Goal: Find contact information: Find contact information

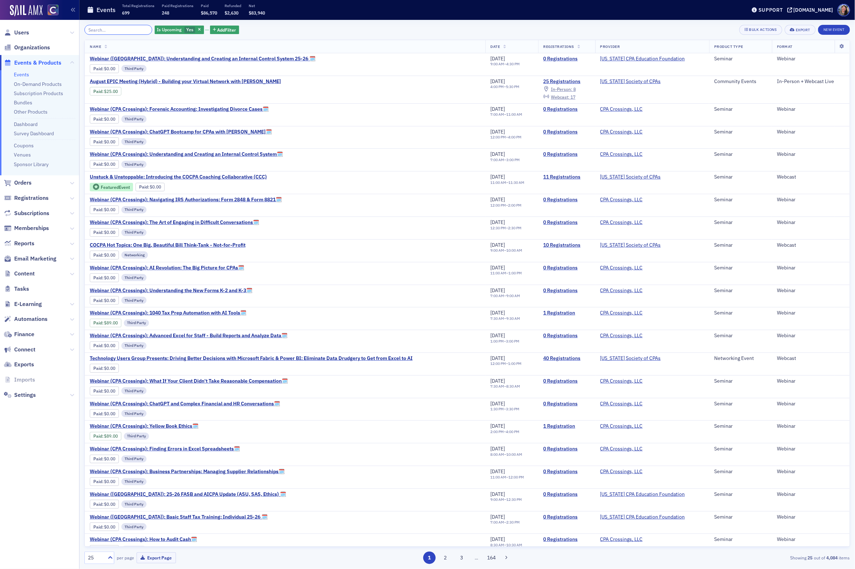
click at [121, 32] on input "search" at bounding box center [118, 30] width 68 height 10
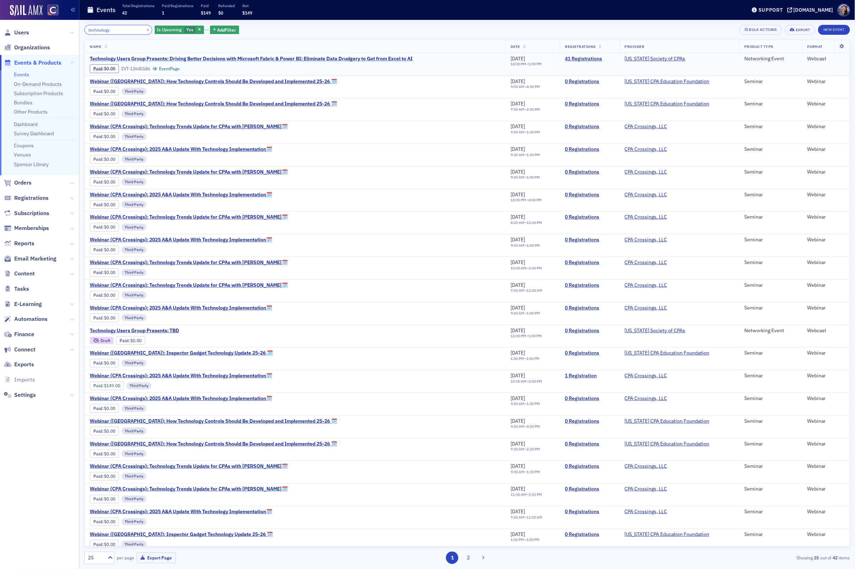
type input "technology"
click at [142, 59] on span "Technology Users Group Presents: Driving Better Decisions with Microsoft Fabric…" at bounding box center [251, 59] width 323 height 6
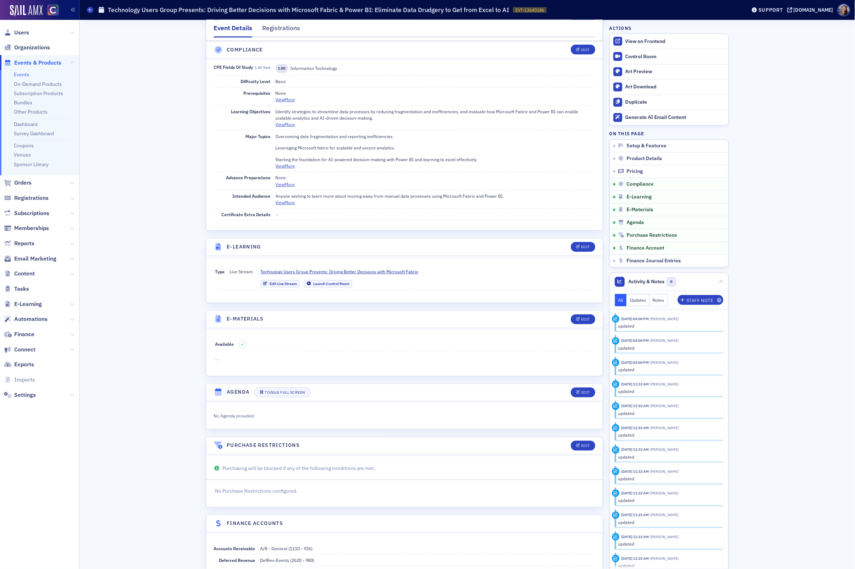
scroll to position [831, 0]
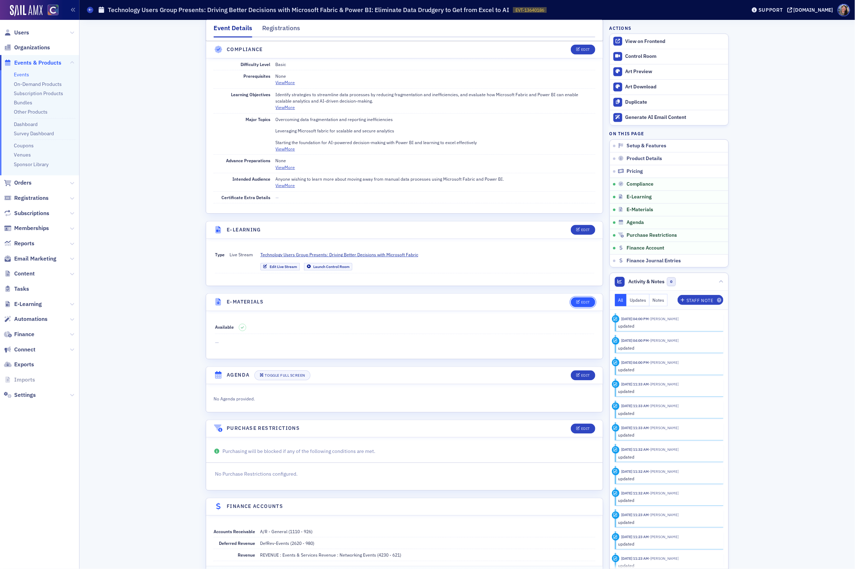
click at [582, 300] on div "Edit" at bounding box center [585, 302] width 9 height 4
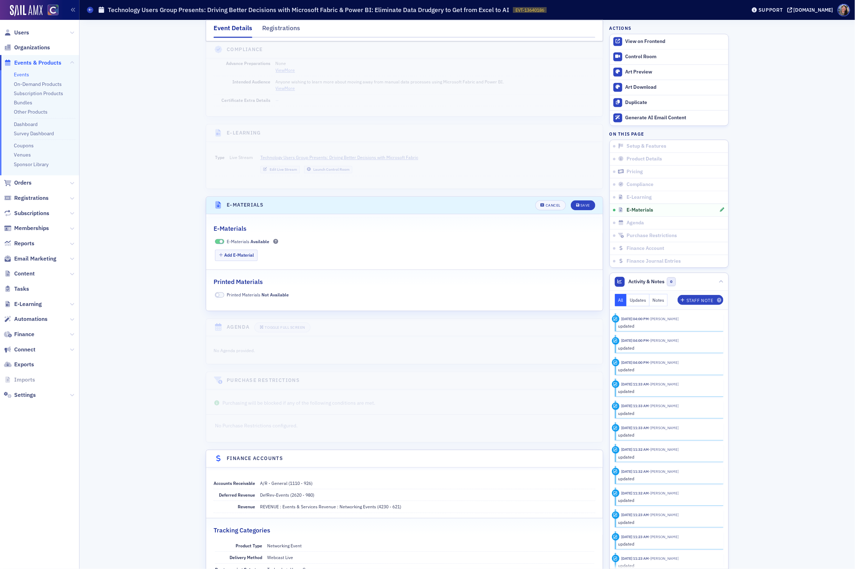
scroll to position [931, 0]
click at [237, 246] on button "Add E-Material" at bounding box center [236, 251] width 43 height 11
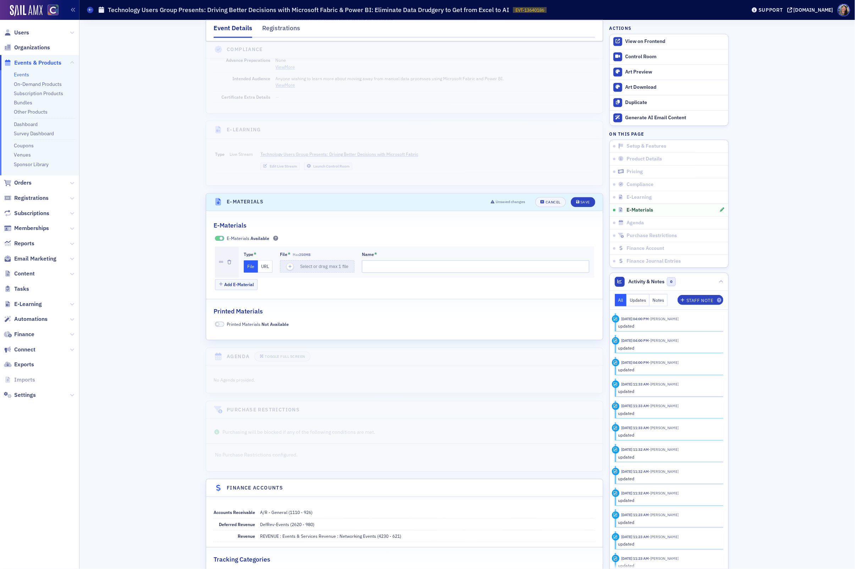
click at [264, 261] on button "URL" at bounding box center [265, 266] width 15 height 12
click at [299, 261] on input "url" at bounding box center [318, 266] width 77 height 12
click at [380, 260] on input "Name *" at bounding box center [476, 266] width 225 height 12
paste input "Technology Users Group Presents: Driving Better Decisions with Microsoft Fabric…"
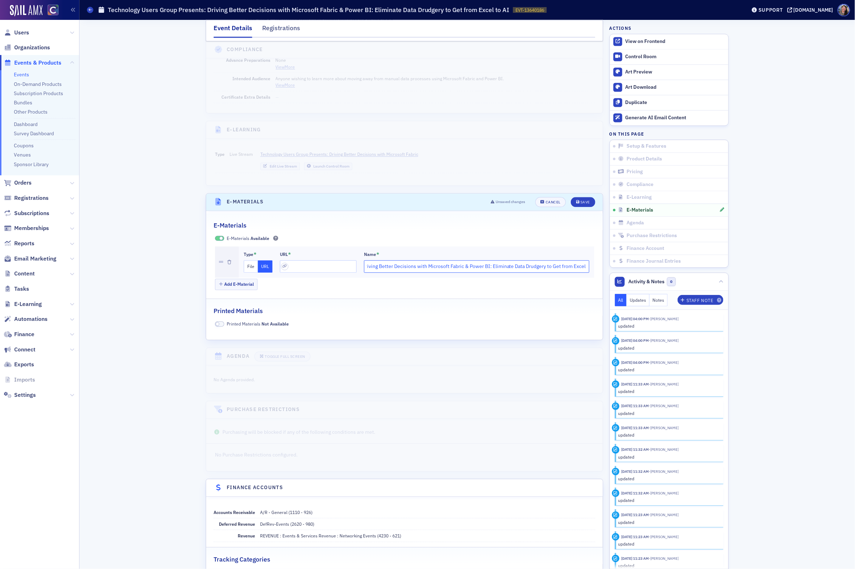
drag, startPoint x: 527, startPoint y: 261, endPoint x: 606, endPoint y: 301, distance: 88.8
type input "Technology Users Group Presents: Driving Better Decisions with Microsoft Fabric…"
click at [325, 262] on input "url" at bounding box center [318, 266] width 77 height 12
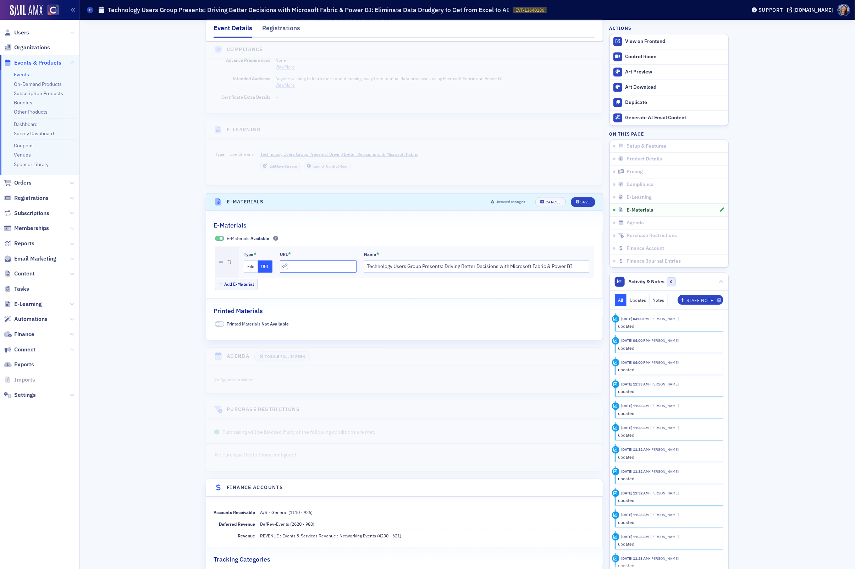
paste input "https://drive.google.com/file/d/1YP6soJHf61I4d0-HZeFleelq8guArKjn/view?usp=shar…"
type input "https://drive.google.com/file/d/1YP6soJHf61I4d0-HZeFleelq8guArKjn/view?usp=shar…"
click at [587, 200] on div "Save" at bounding box center [585, 202] width 10 height 4
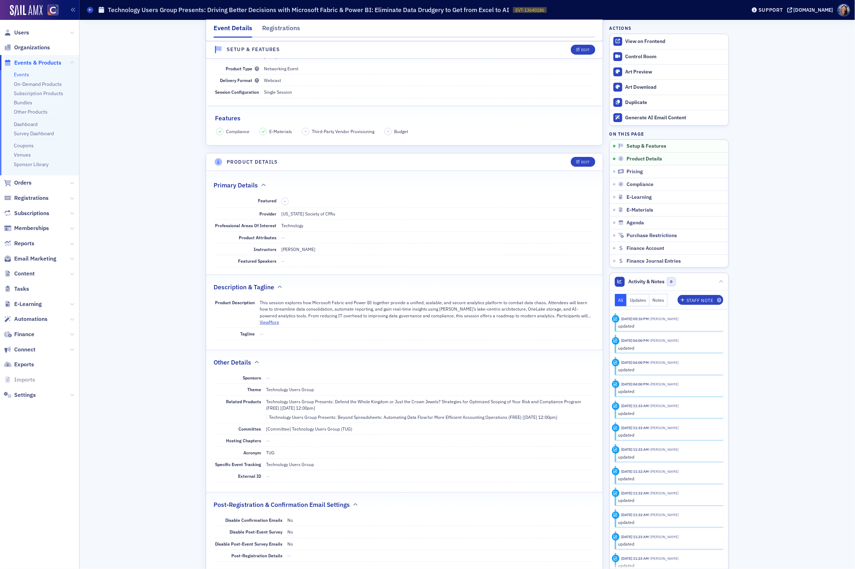
scroll to position [0, 0]
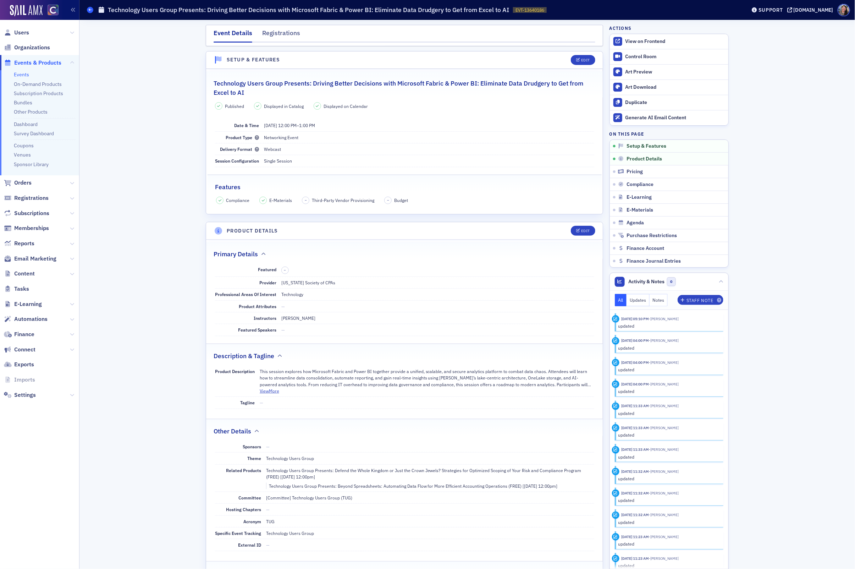
click at [90, 11] on icon at bounding box center [90, 9] width 3 height 3
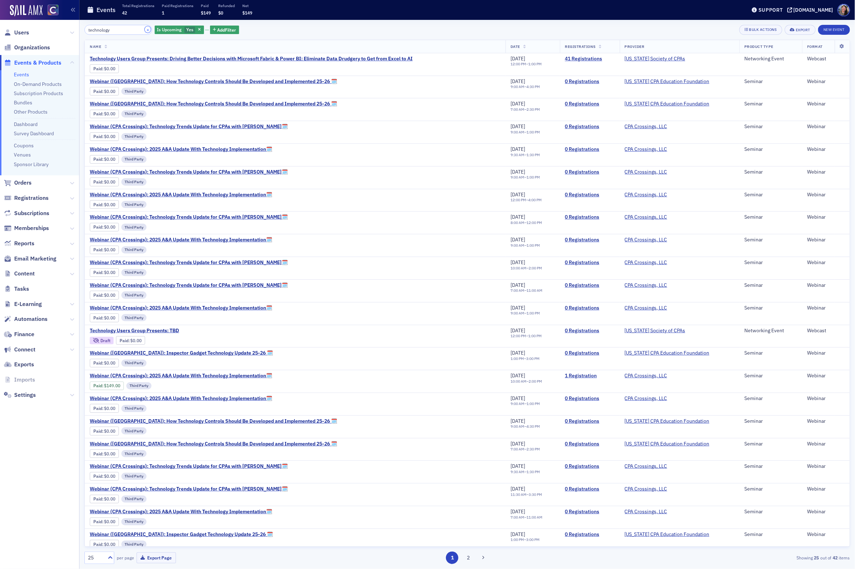
click at [145, 28] on button "×" at bounding box center [148, 29] width 6 height 6
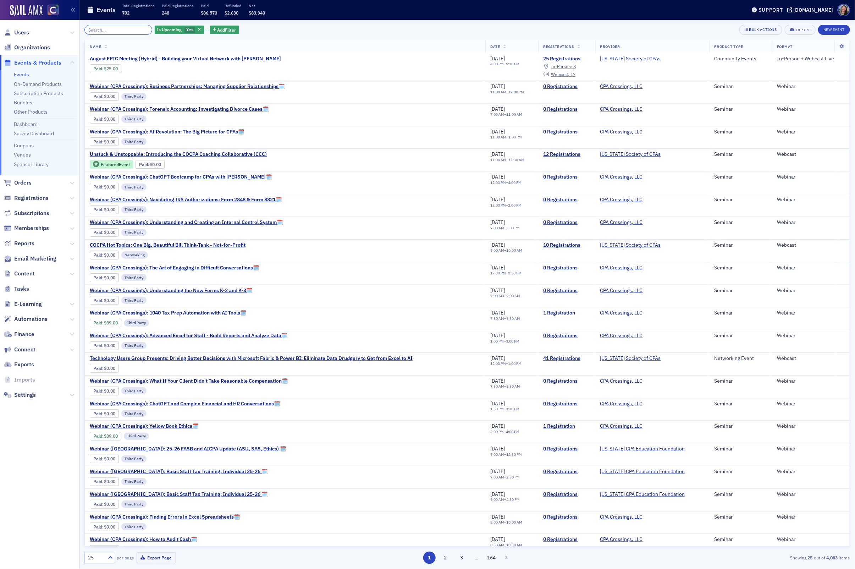
click at [115, 27] on input "search" at bounding box center [118, 30] width 68 height 10
click at [393, 355] on span "Technology Users Group Presents: Driving Better Decisions with Microsoft Fabric…" at bounding box center [251, 358] width 323 height 6
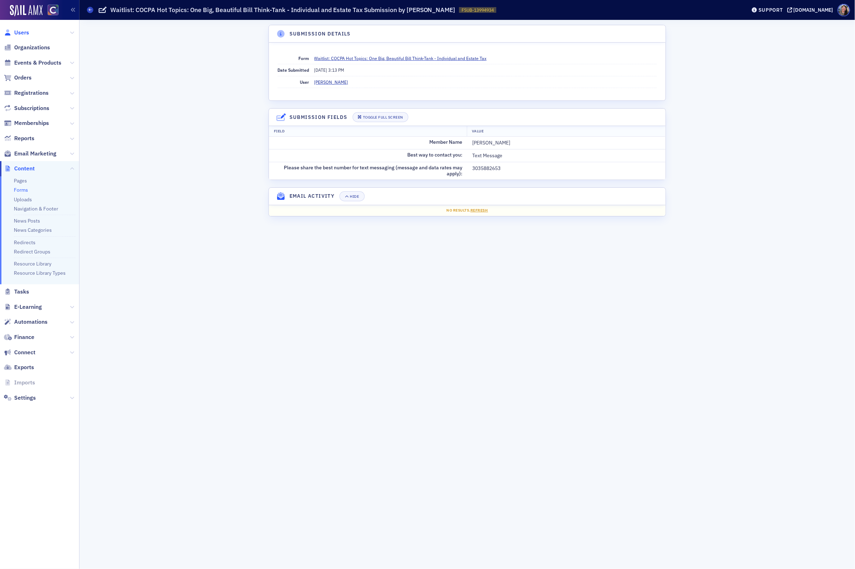
click at [26, 32] on span "Users" at bounding box center [21, 33] width 15 height 8
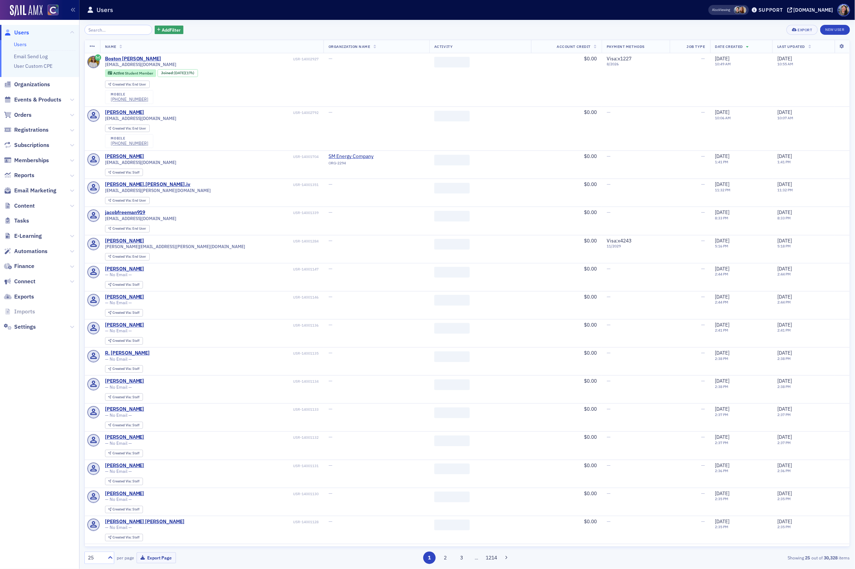
click at [111, 30] on input "search" at bounding box center [118, 30] width 68 height 10
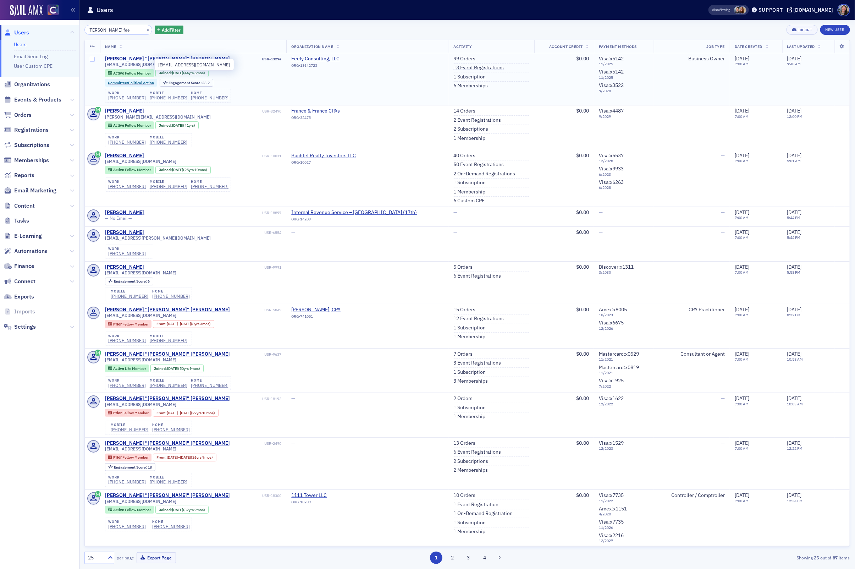
type input "pam fee"
drag, startPoint x: 144, startPoint y: 64, endPoint x: 104, endPoint y: 67, distance: 40.2
click at [104, 67] on td "Pamela "Pam" Feely USR-13296 pamfeely@aol.com Active Fellow Member Joined : 1/2…" at bounding box center [193, 79] width 187 height 52
copy span "pamfeely@aol.com"
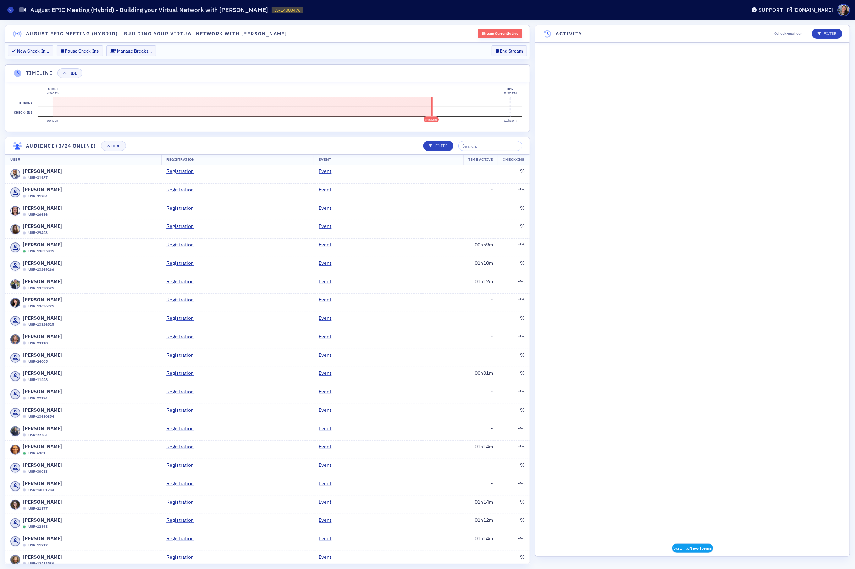
scroll to position [1118, 0]
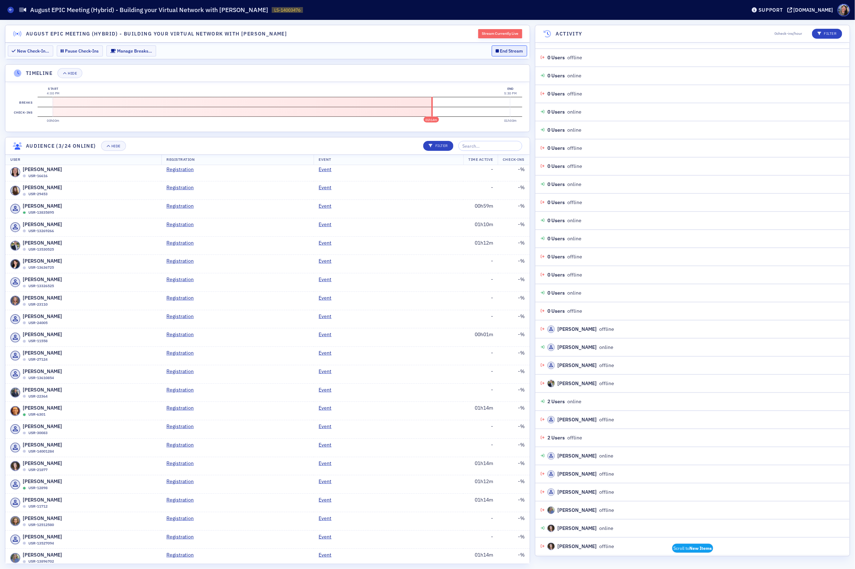
click at [508, 52] on button "End Stream" at bounding box center [510, 50] width 36 height 11
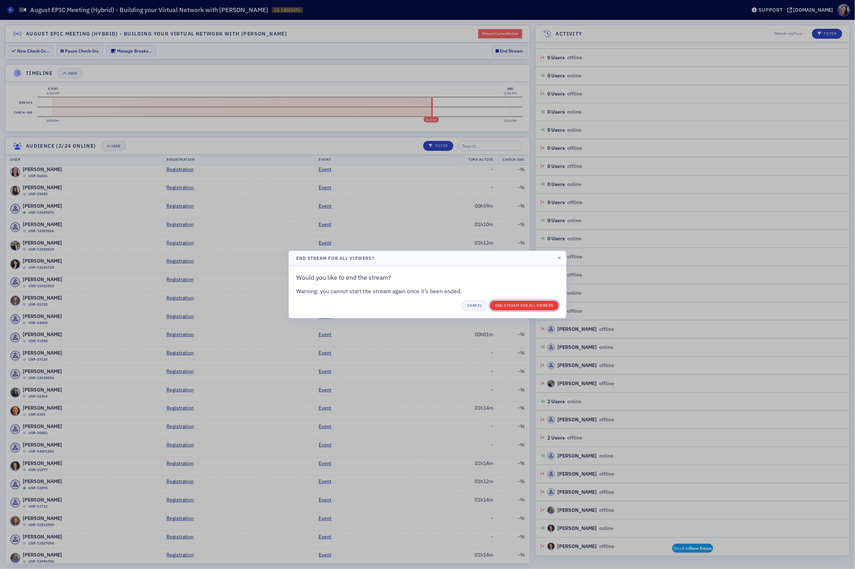
click at [511, 308] on button "End Stream for all Viewers" at bounding box center [524, 305] width 69 height 10
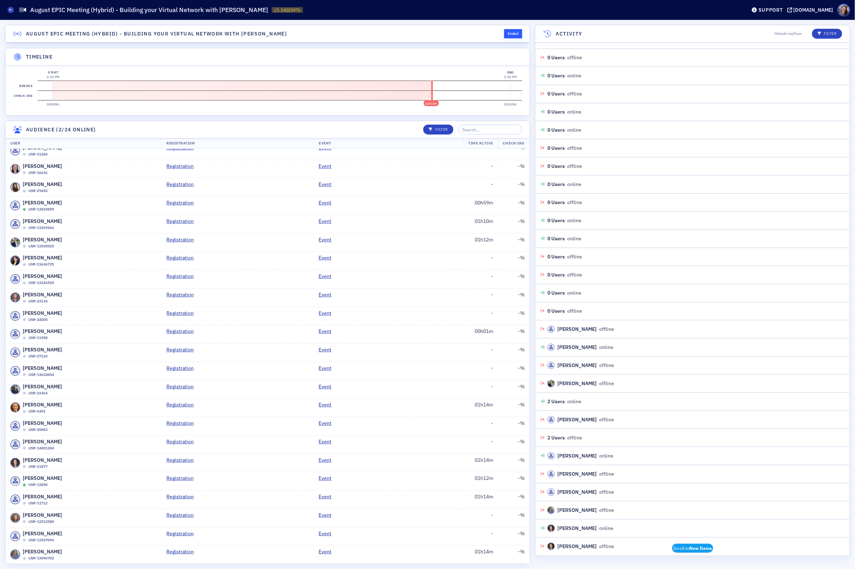
scroll to position [22, 0]
